Goal: Task Accomplishment & Management: Use online tool/utility

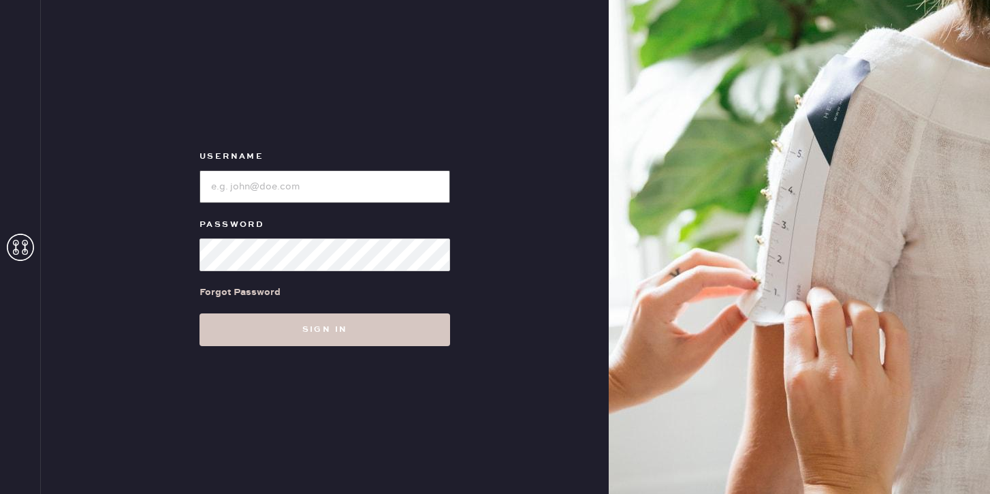
type input "reformationgeorgetown"
click at [333, 176] on input "loginName" at bounding box center [325, 186] width 251 height 33
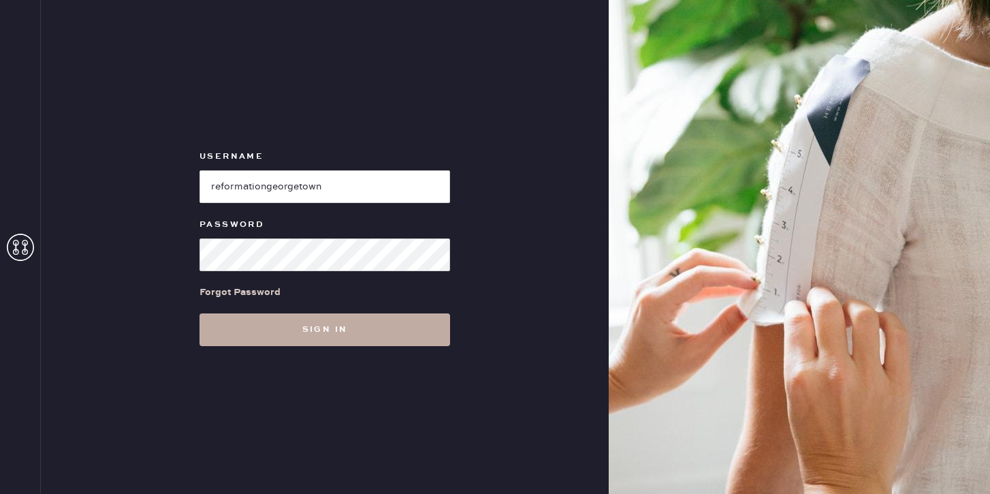
click at [292, 332] on button "Sign in" at bounding box center [325, 329] width 251 height 33
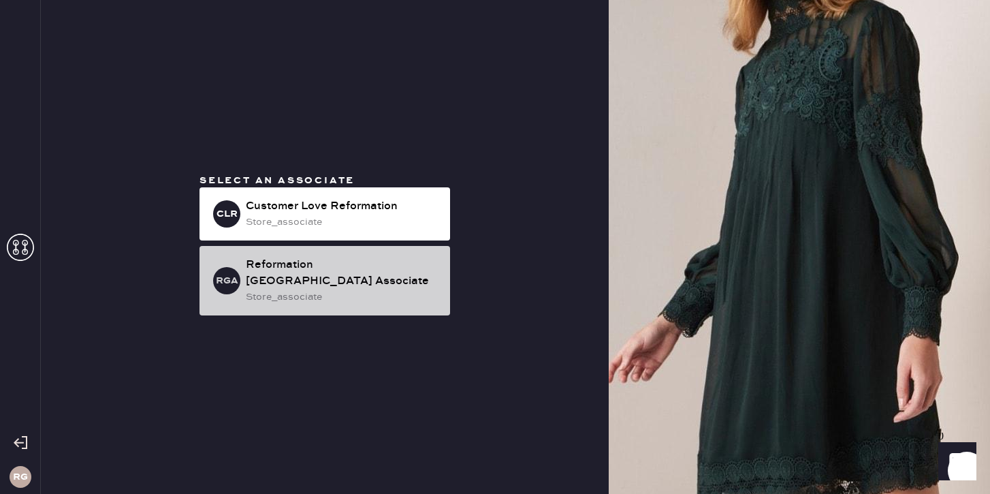
click at [307, 279] on div "Reformation [GEOGRAPHIC_DATA] Associate" at bounding box center [342, 273] width 193 height 33
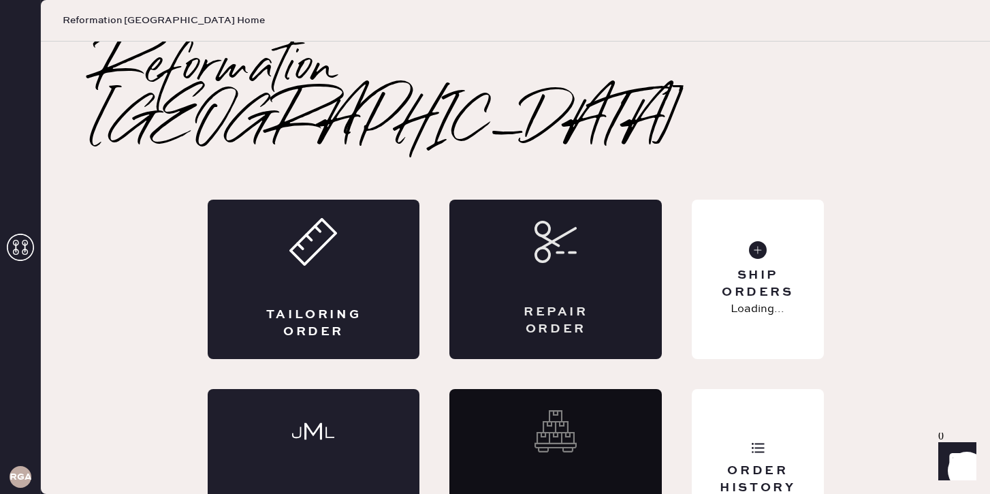
click at [563, 220] on div "Repair Order" at bounding box center [556, 279] width 213 height 159
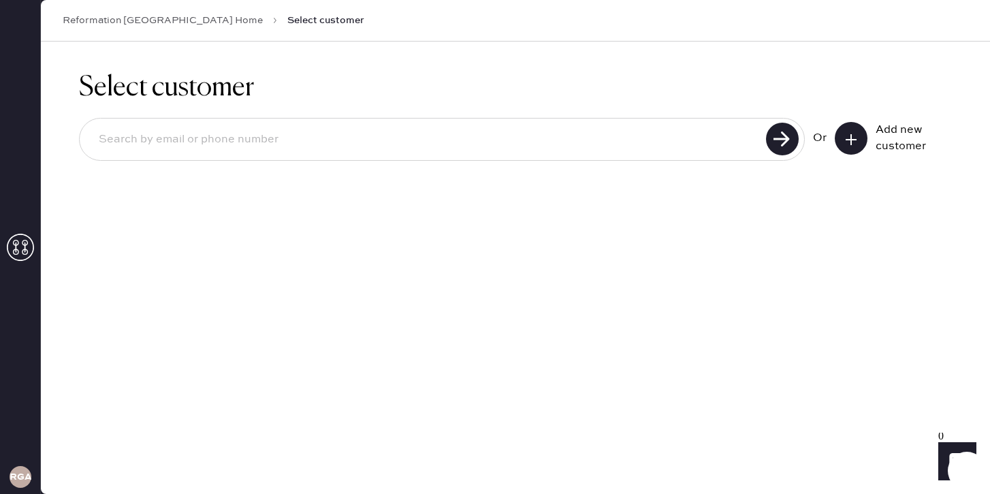
click at [283, 138] on input at bounding box center [425, 139] width 674 height 31
click at [790, 138] on use at bounding box center [782, 139] width 33 height 33
click at [198, 140] on input "[EMAIL_ADDRESS]" at bounding box center [425, 139] width 674 height 31
type input "[EMAIL_ADDRESS][DOMAIN_NAME]"
click at [785, 139] on use at bounding box center [782, 139] width 33 height 33
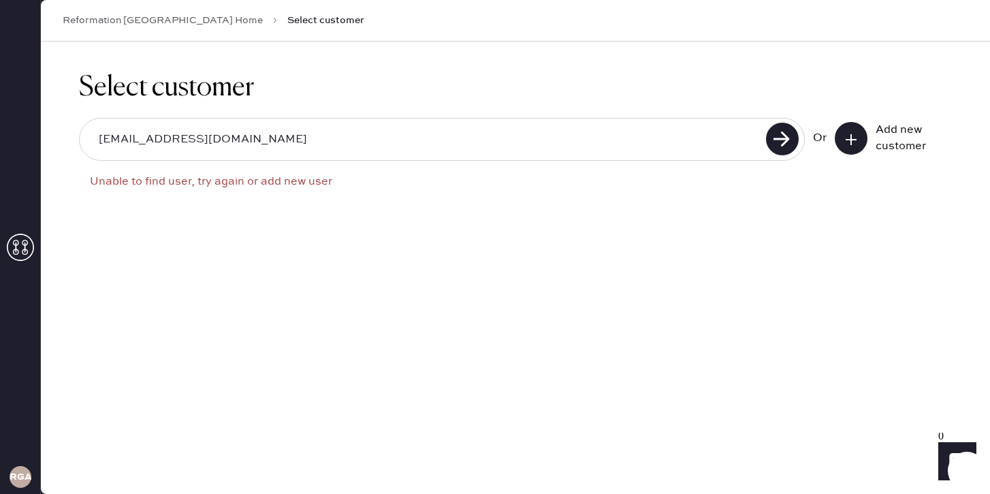
drag, startPoint x: 216, startPoint y: 136, endPoint x: 68, endPoint y: 129, distance: 147.9
click at [68, 129] on div "Select customer [EMAIL_ADDRESS][DOMAIN_NAME] Unable to find user, try again or …" at bounding box center [516, 144] width 950 height 205
